Goal: Check status: Check status

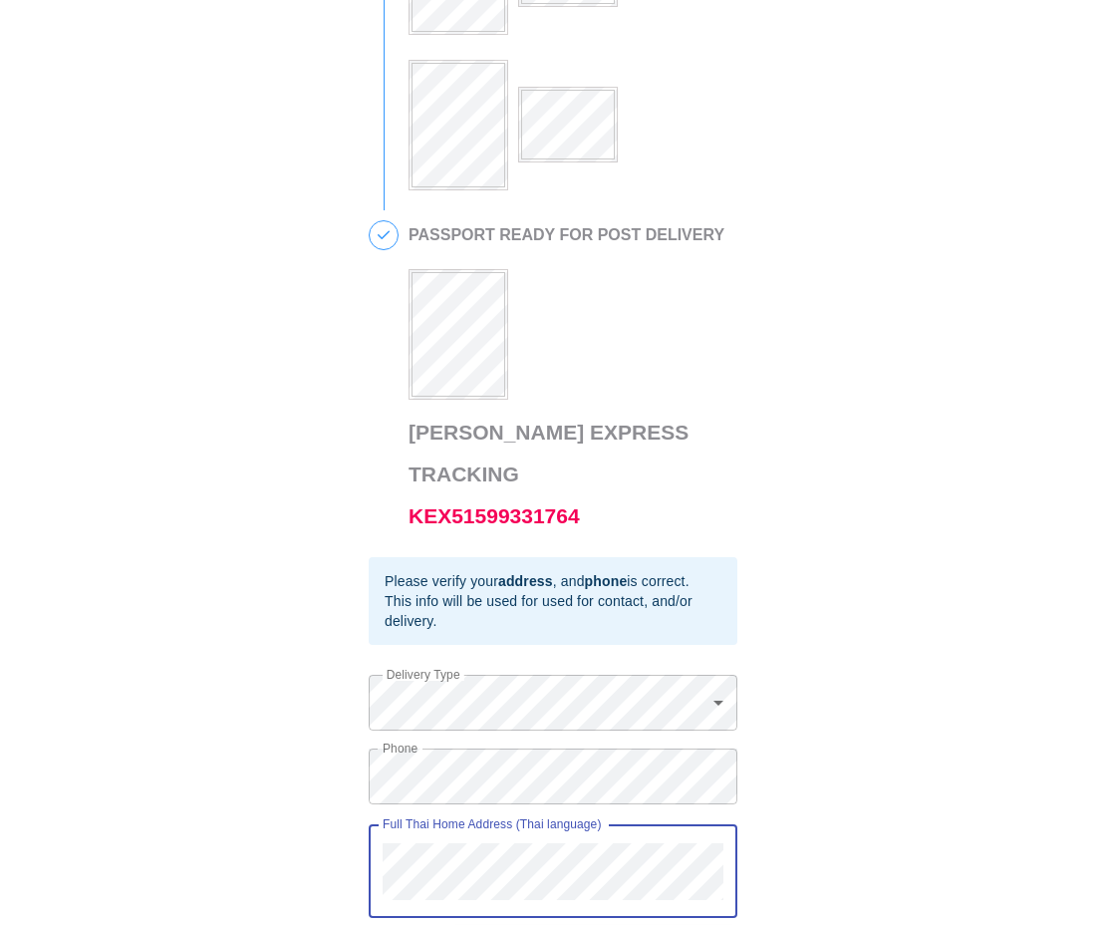
scroll to position [868, 0]
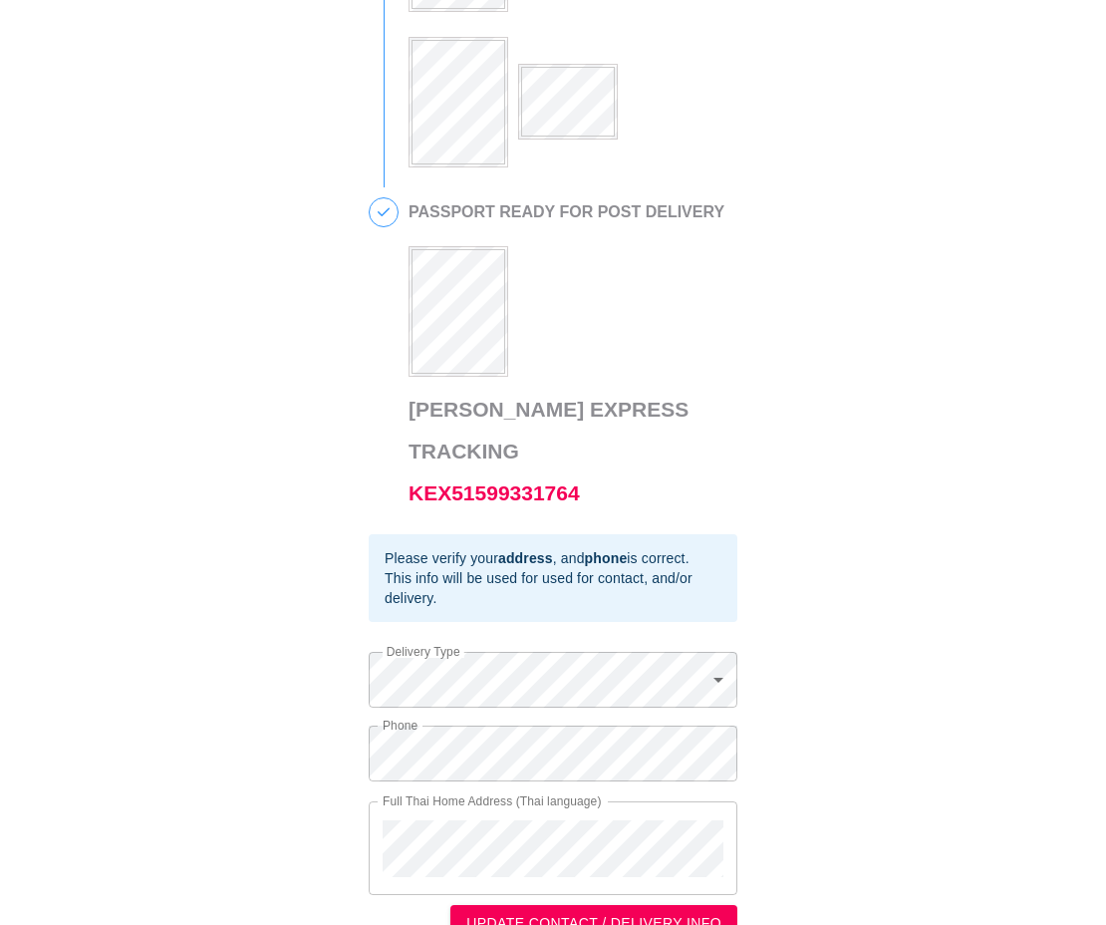
drag, startPoint x: 576, startPoint y: 842, endPoint x: 354, endPoint y: 783, distance: 229.9
click at [290, 775] on div "This is a secure link , and your information is safe . 1 PASSPORT RECEIVED [PER…" at bounding box center [553, 47] width 1066 height 1790
click at [628, 840] on div "Full Thai Home Address (Thai language)" at bounding box center [553, 848] width 369 height 94
click at [600, 905] on button "UPDATE CONTACT / DELIVERY INFO" at bounding box center [593, 923] width 287 height 37
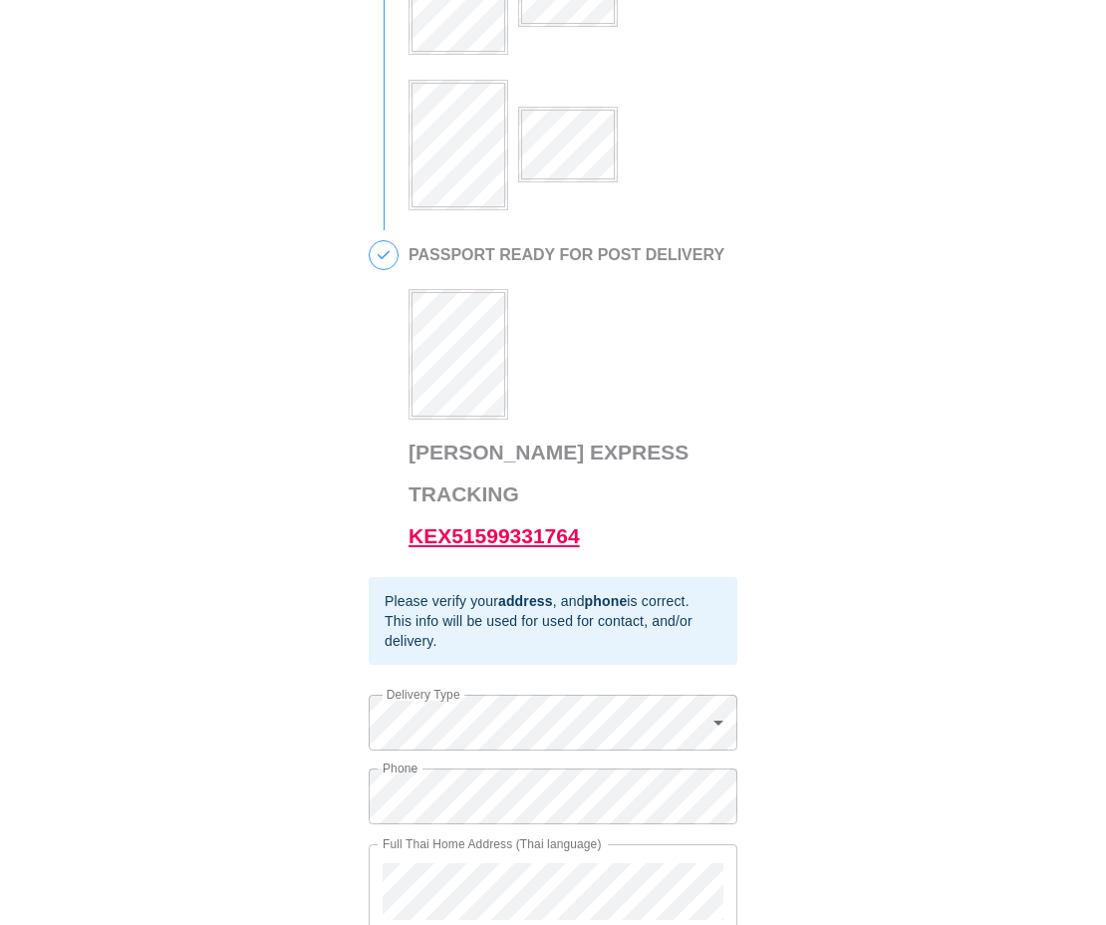
scroll to position [868, 0]
